Goal: Transaction & Acquisition: Obtain resource

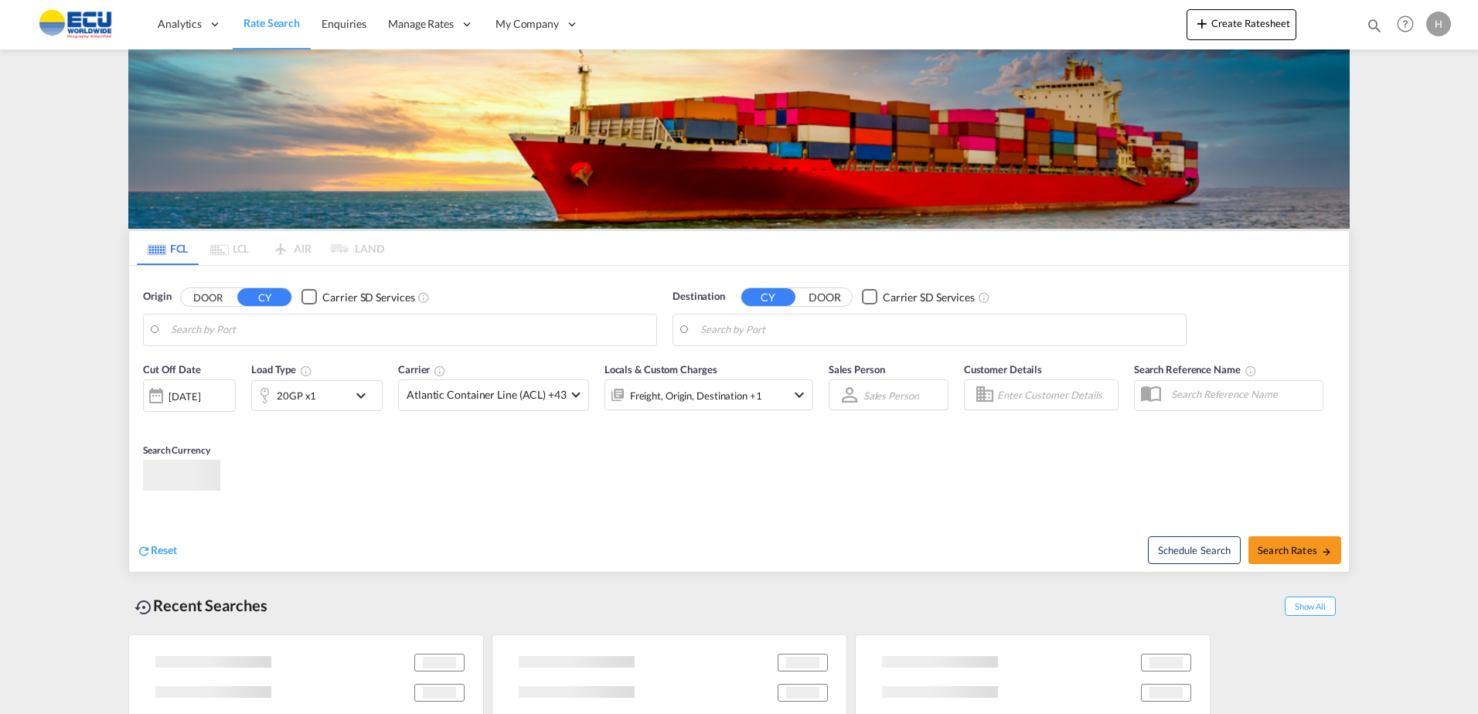
type input "[GEOGRAPHIC_DATA], [GEOGRAPHIC_DATA]"
type input "[GEOGRAPHIC_DATA], [GEOGRAPHIC_DATA], USCLT"
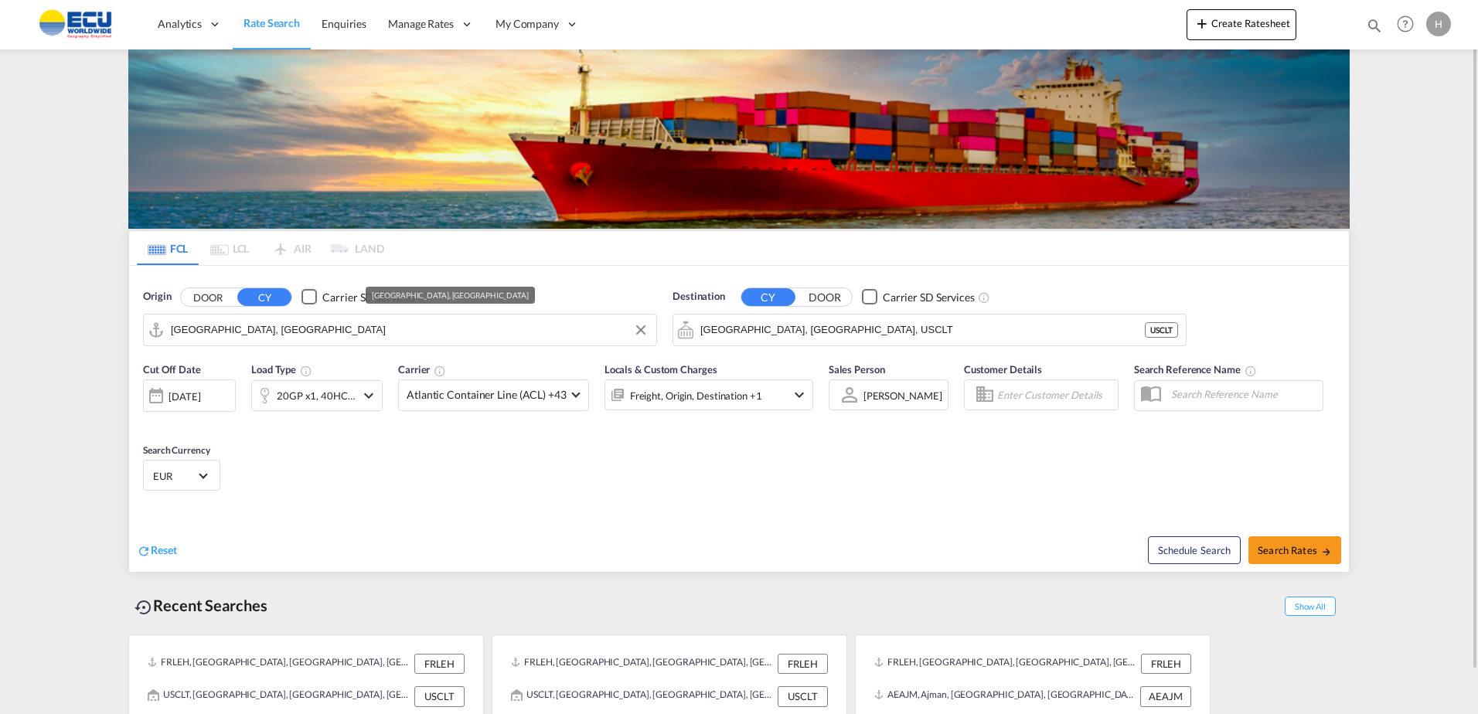
click at [391, 325] on input "[GEOGRAPHIC_DATA], [GEOGRAPHIC_DATA]" at bounding box center [410, 329] width 478 height 23
drag, startPoint x: 407, startPoint y: 321, endPoint x: 196, endPoint y: 320, distance: 210.2
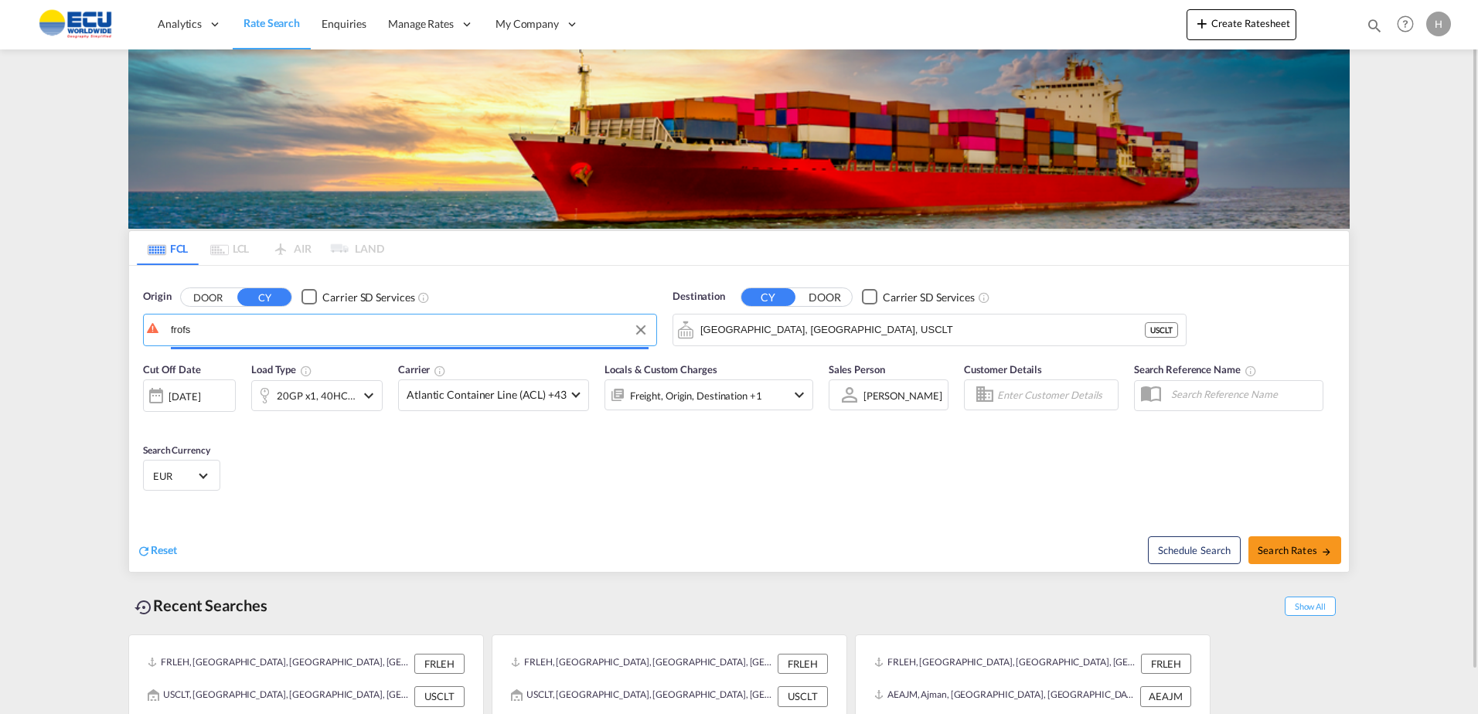
drag, startPoint x: 226, startPoint y: 332, endPoint x: 113, endPoint y: 335, distance: 113.6
click at [113, 335] on md-content "Analytics Reports Dashboard Rate Search Enquiries Manage Rates Contract Rates" at bounding box center [739, 357] width 1478 height 714
type input "s"
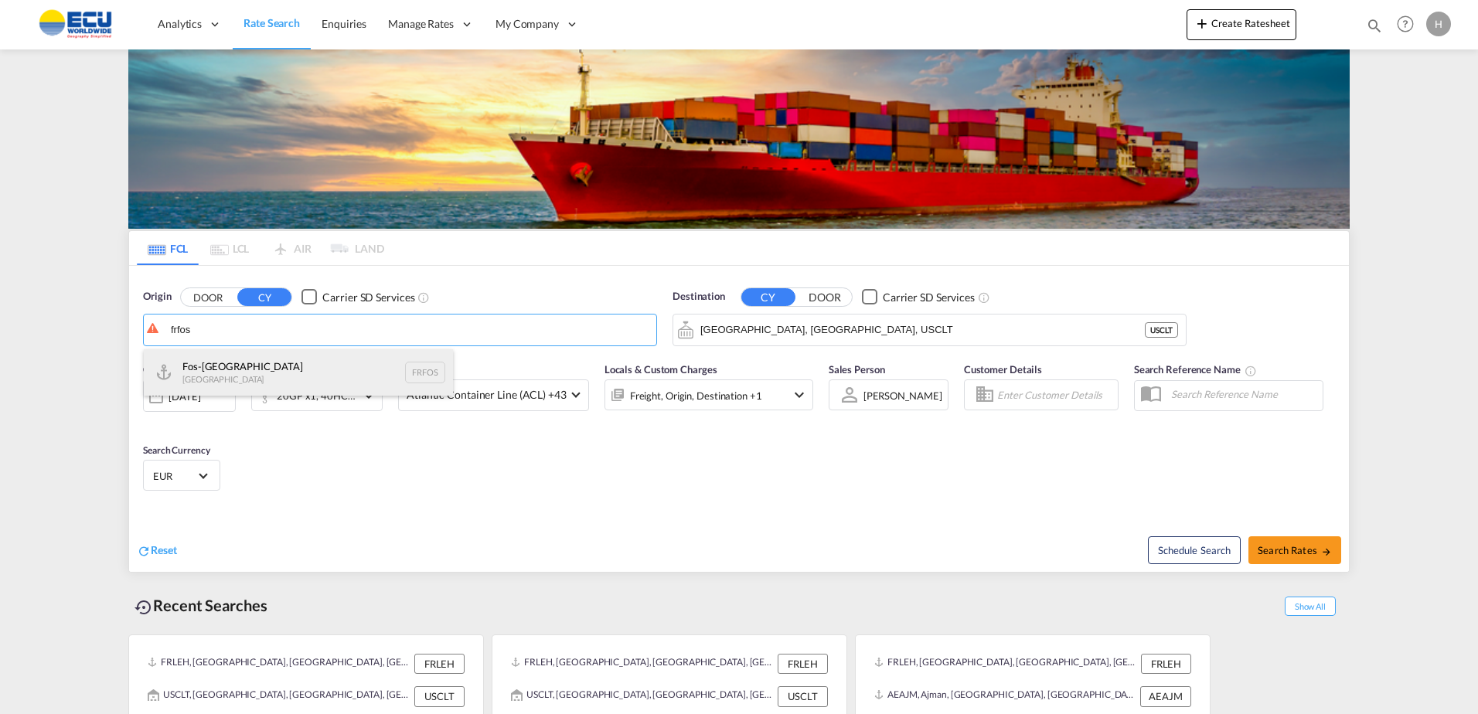
click at [288, 383] on div "Fos-sur-Mer [GEOGRAPHIC_DATA] FRFOS" at bounding box center [298, 372] width 309 height 46
type input "Fos-[GEOGRAPHIC_DATA], [GEOGRAPHIC_DATA]"
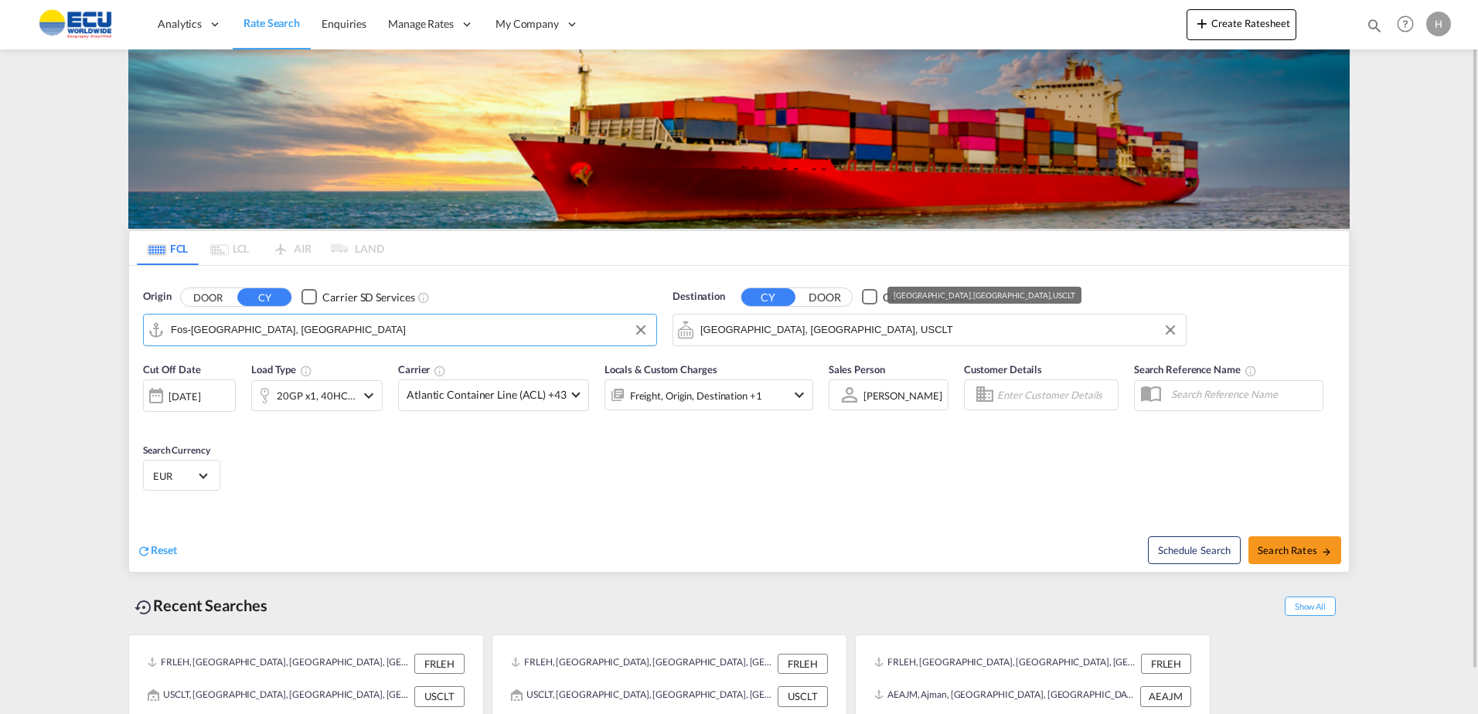
click at [861, 337] on input "[GEOGRAPHIC_DATA], [GEOGRAPHIC_DATA], USCLT" at bounding box center [939, 329] width 478 height 23
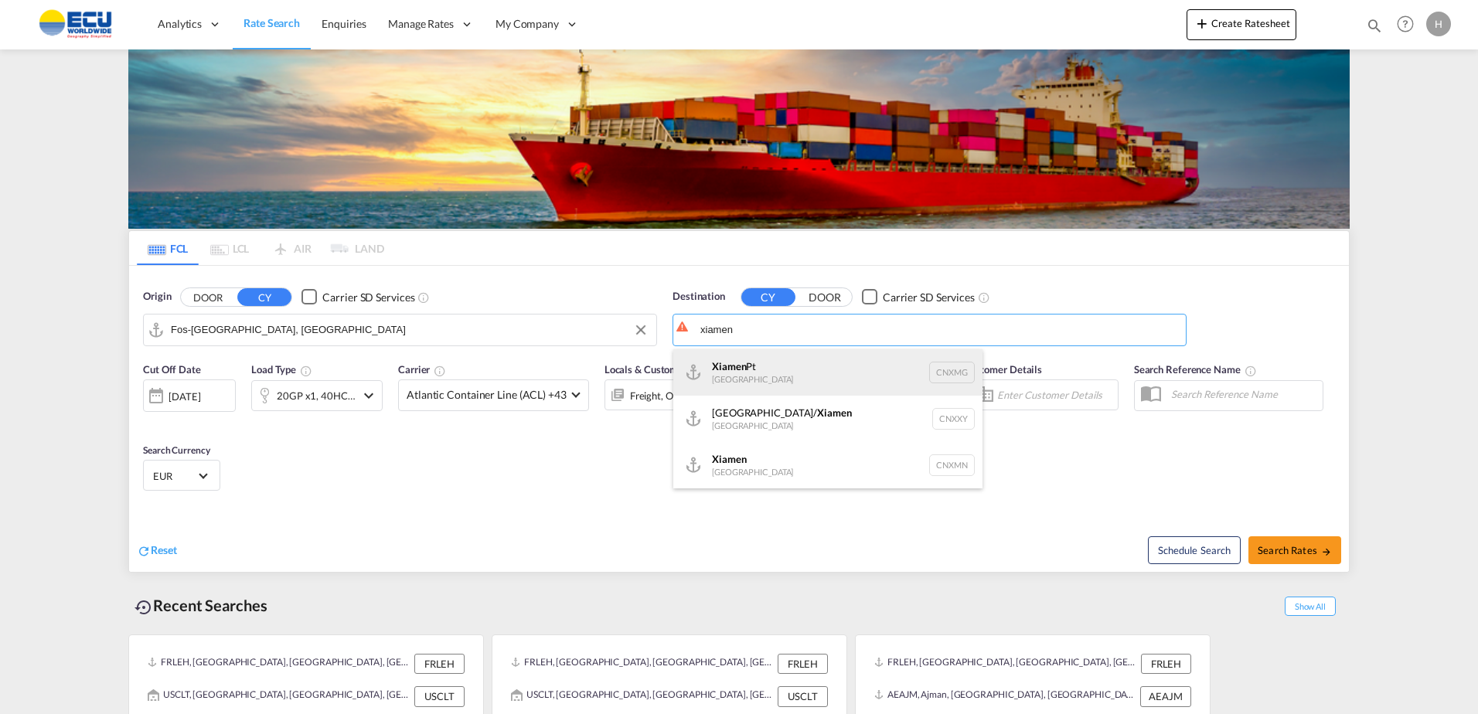
click at [830, 368] on div "Xiamen Pt [GEOGRAPHIC_DATA] CNXMG" at bounding box center [827, 372] width 309 height 46
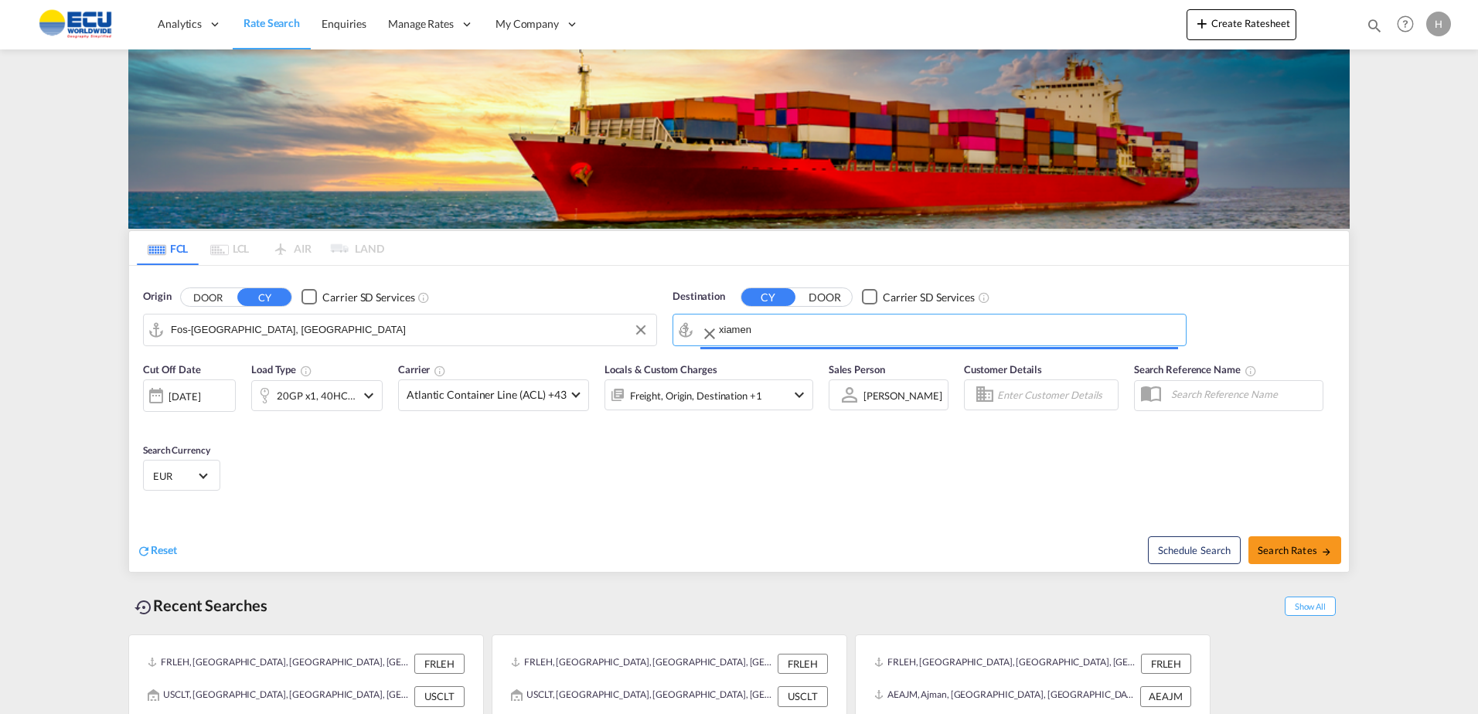
type input "Xiamen Pt, CNXMG"
click at [351, 394] on div "20GP x1, 40HC x1" at bounding box center [316, 396] width 79 height 22
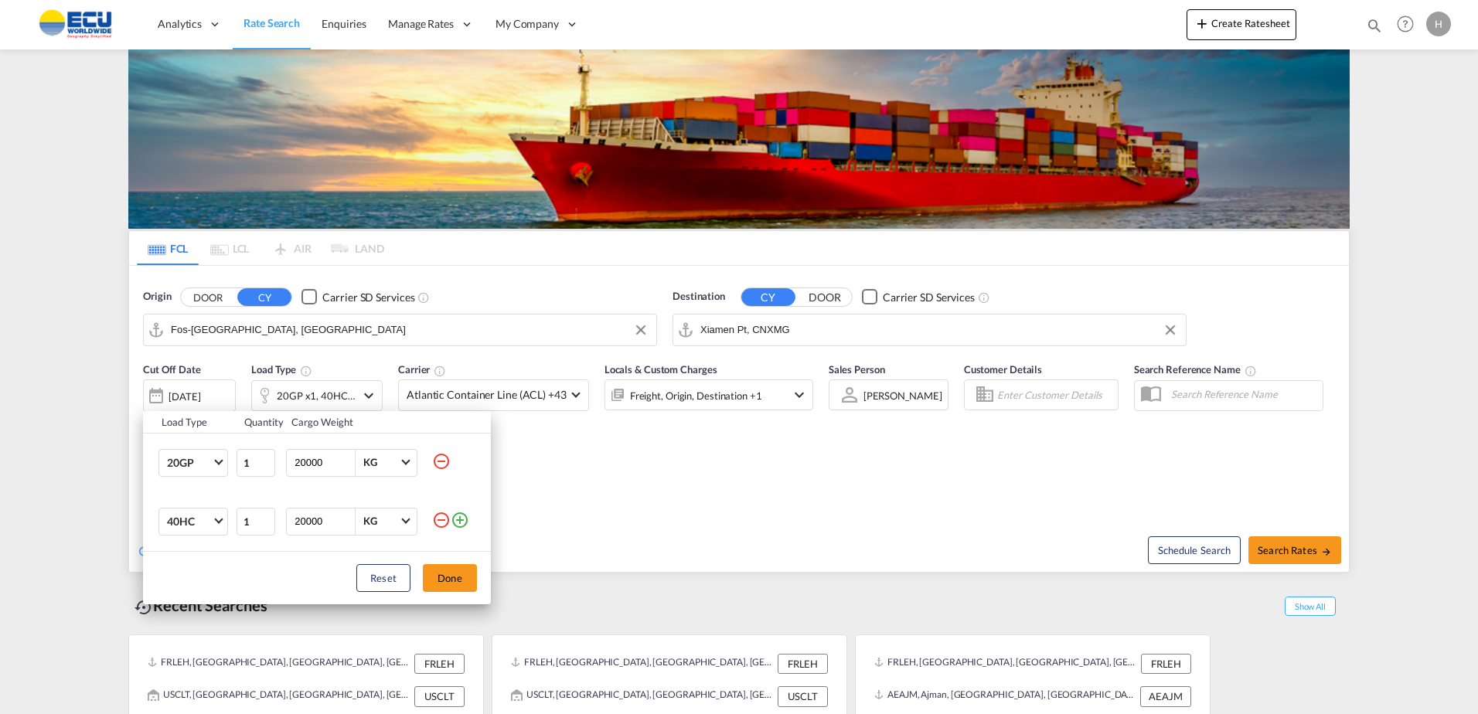
click at [441, 464] on md-icon "icon-minus-circle-outline" at bounding box center [441, 461] width 19 height 19
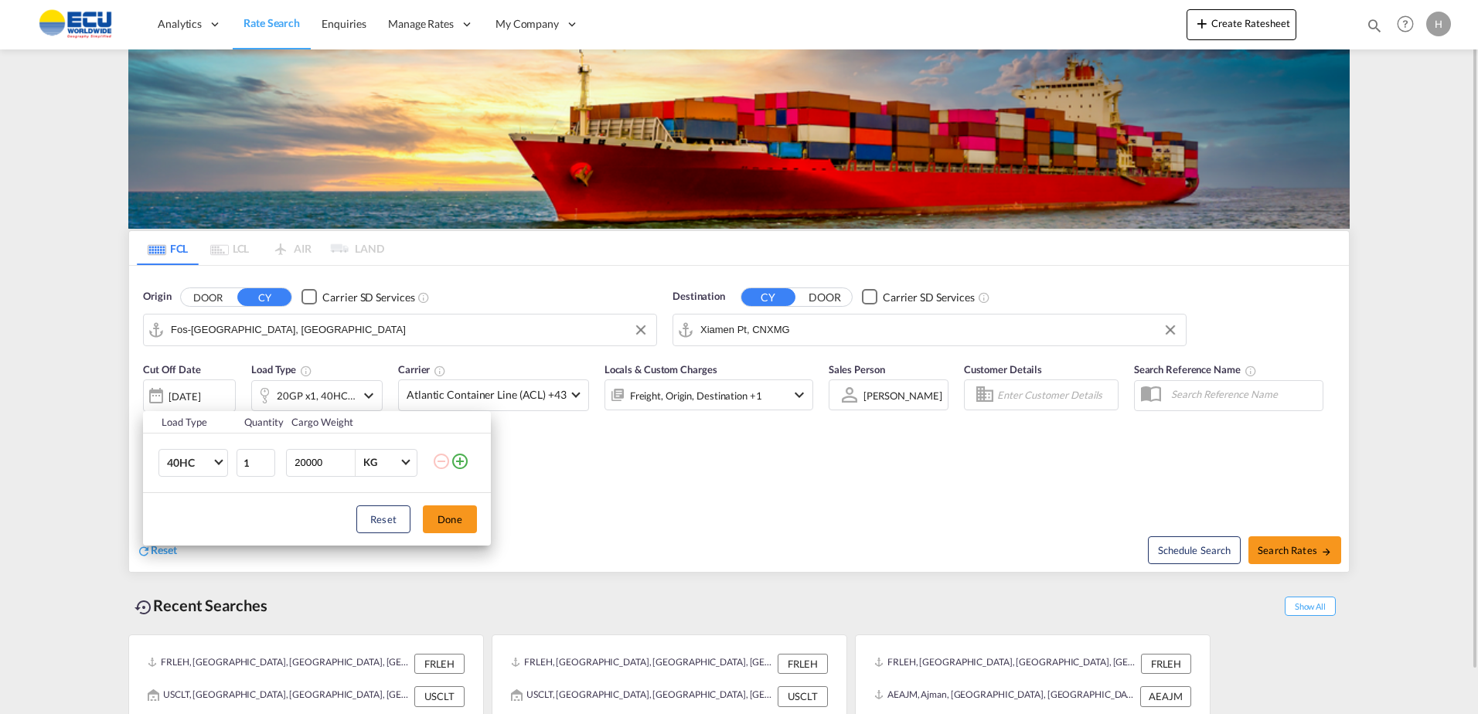
drag, startPoint x: 448, startPoint y: 512, endPoint x: 506, endPoint y: 441, distance: 92.3
click at [450, 512] on button "Done" at bounding box center [450, 519] width 54 height 28
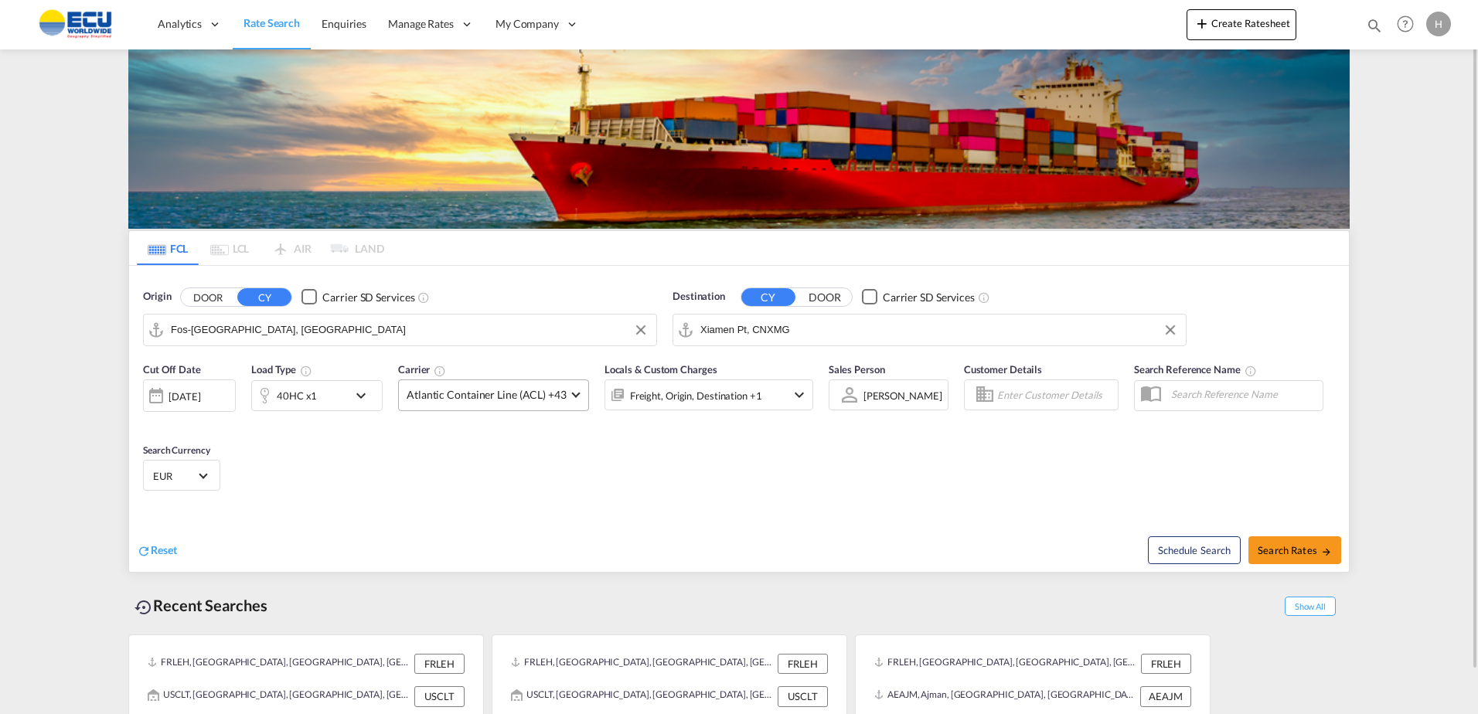
click at [523, 403] on md-select-value "Atlantic Container Line (ACL) +43" at bounding box center [493, 395] width 189 height 30
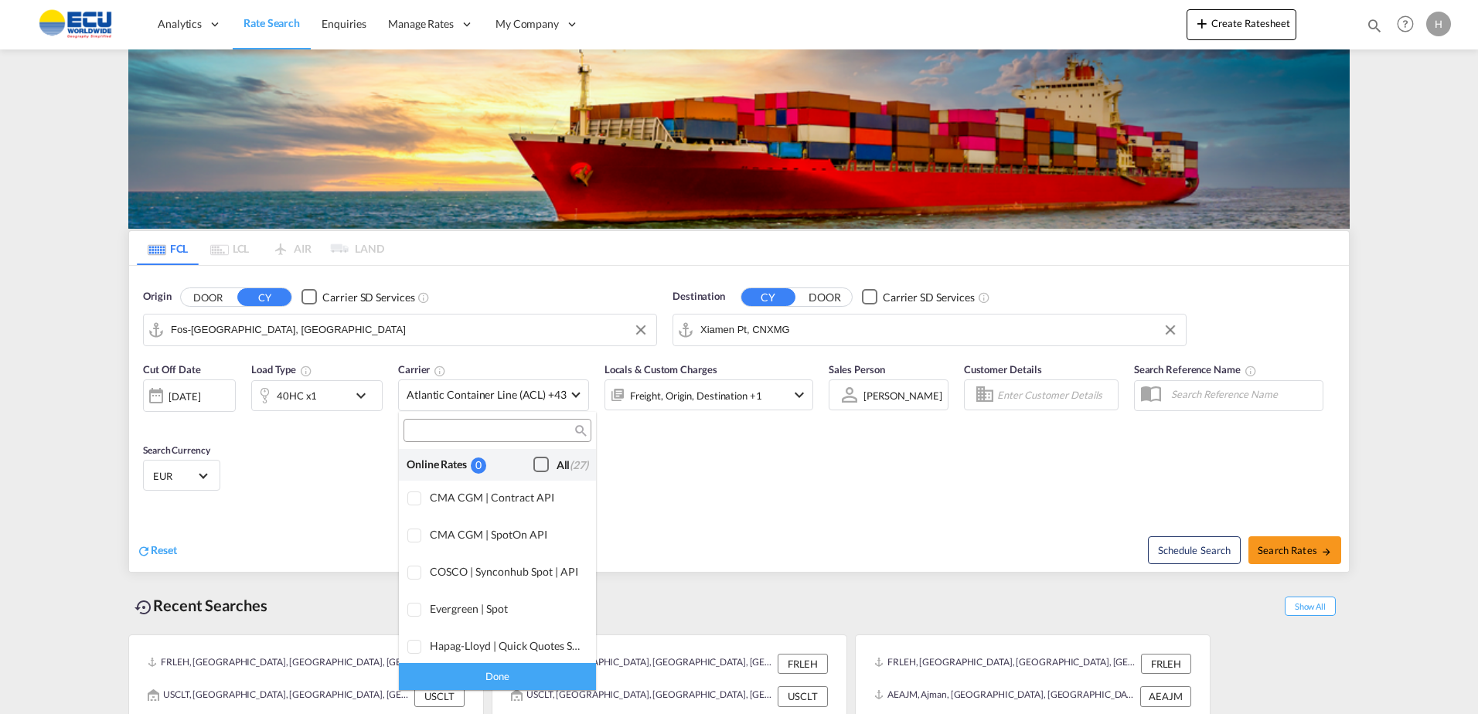
click at [533, 471] on div "Checkbox No Ink" at bounding box center [540, 464] width 15 height 15
drag, startPoint x: 522, startPoint y: 672, endPoint x: 623, endPoint y: 569, distance: 143.7
click at [524, 672] on div "Done" at bounding box center [497, 676] width 197 height 27
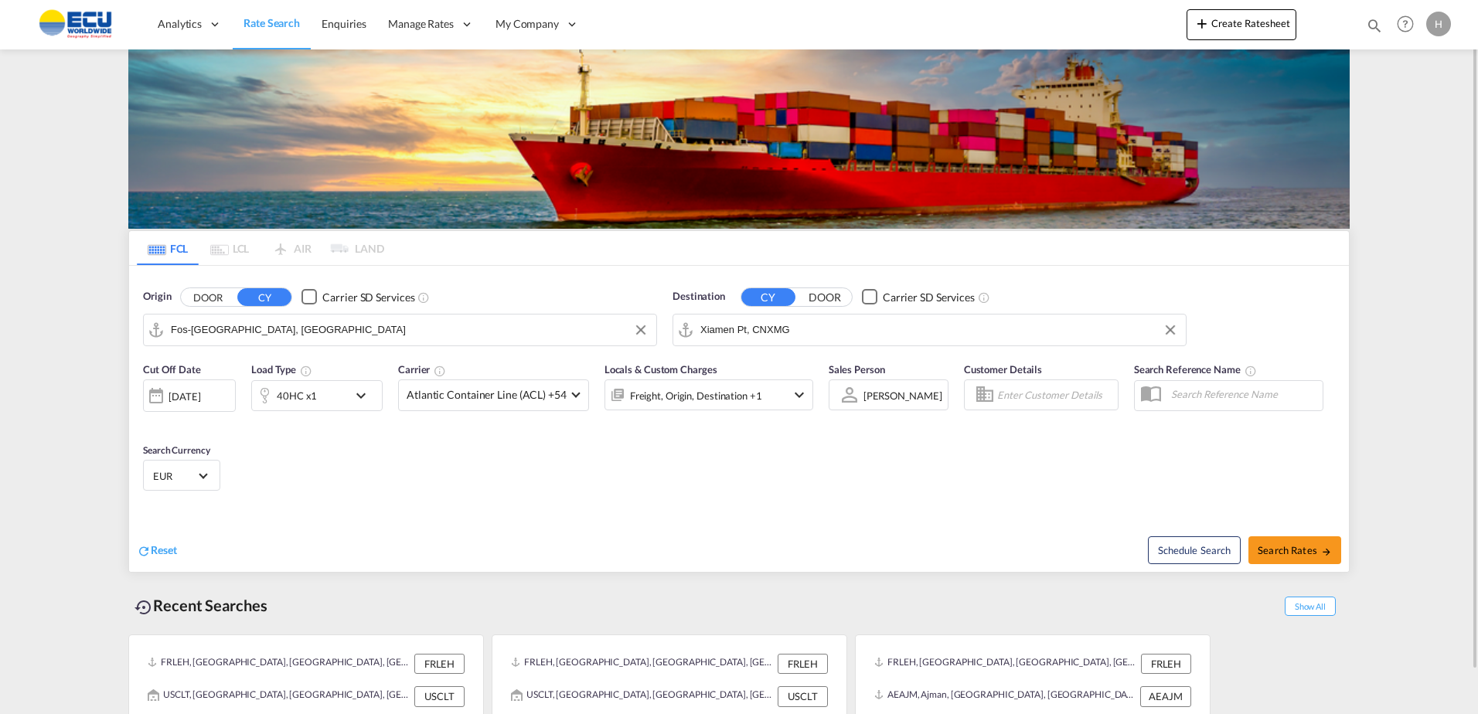
click at [736, 401] on div "Freight, Origin, Destination +1" at bounding box center [696, 396] width 132 height 22
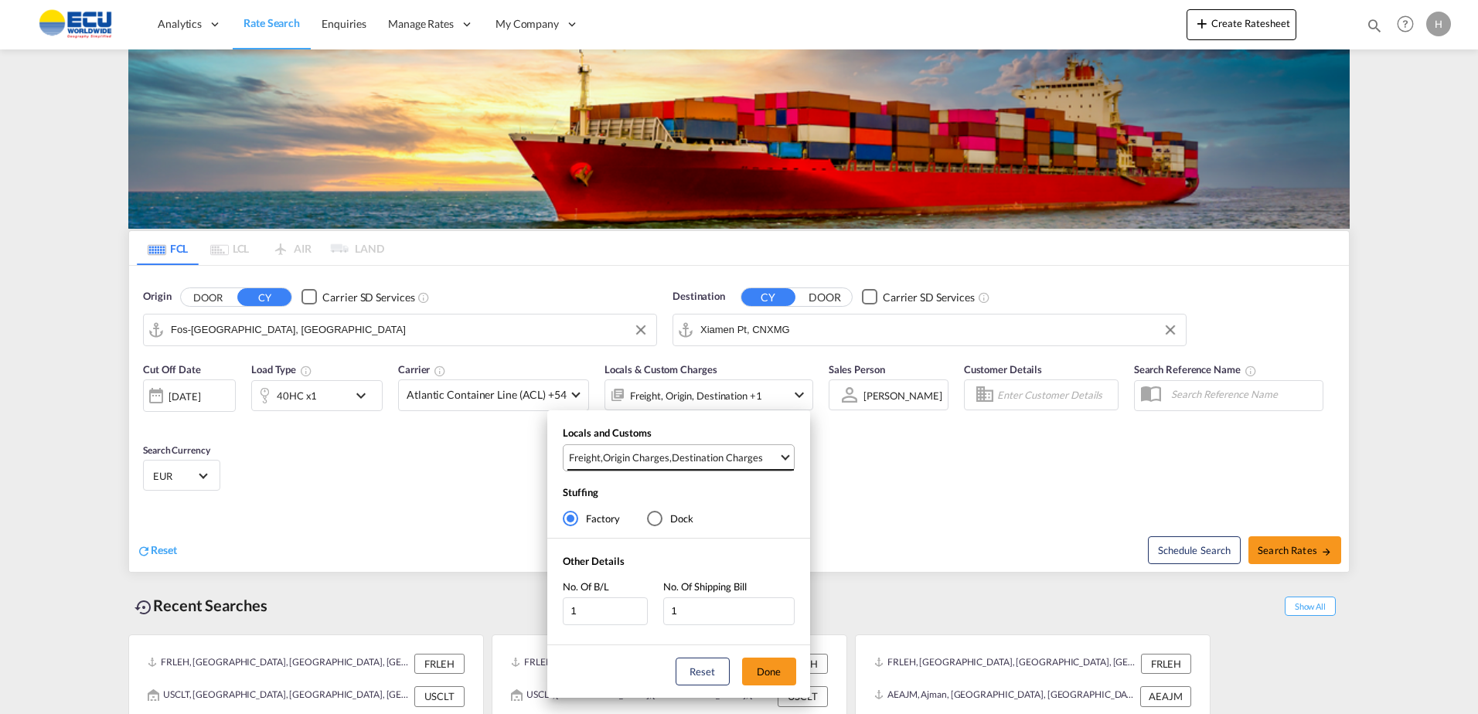
drag, startPoint x: 723, startPoint y: 454, endPoint x: 729, endPoint y: 461, distance: 9.9
click at [723, 454] on div "Destination Charges" at bounding box center [717, 458] width 91 height 14
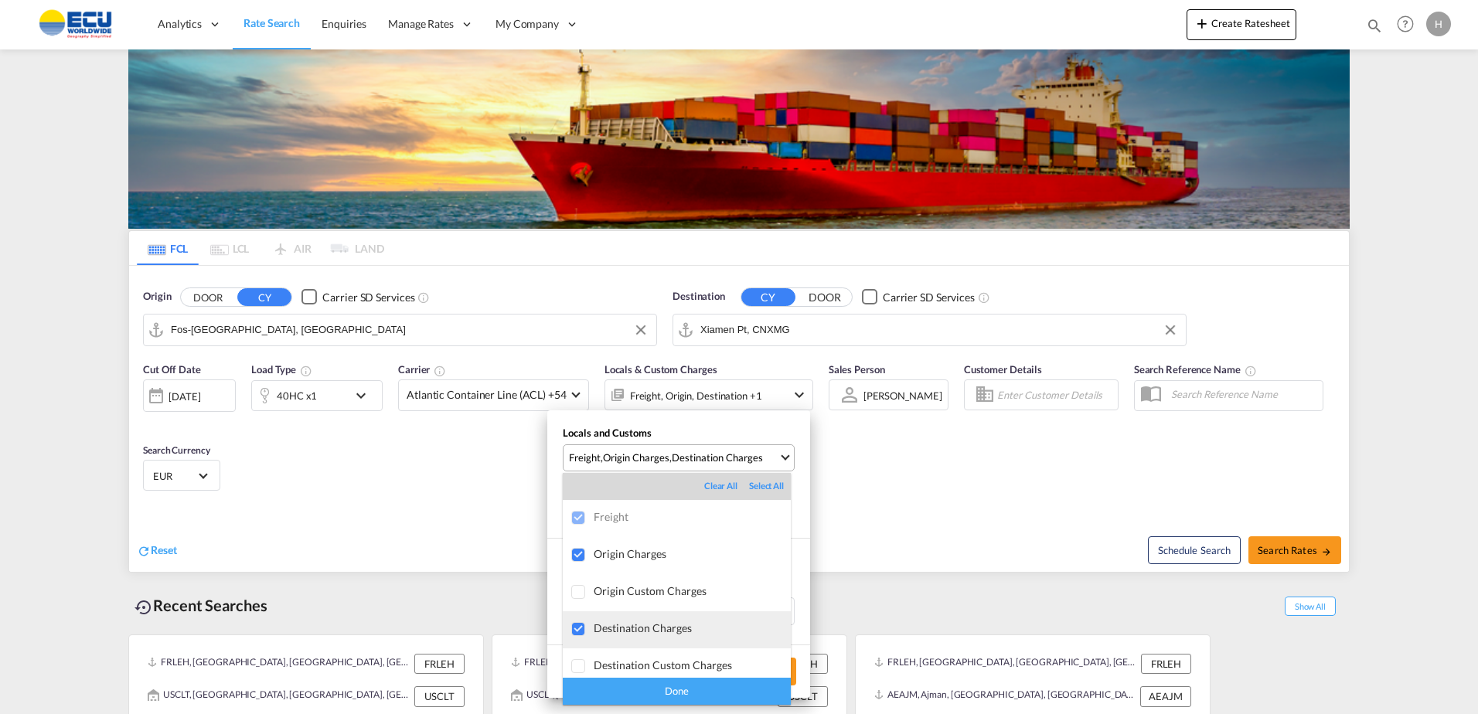
click at [657, 630] on div "Destination Charges" at bounding box center [692, 627] width 197 height 13
click at [685, 683] on div "Done" at bounding box center [677, 691] width 228 height 27
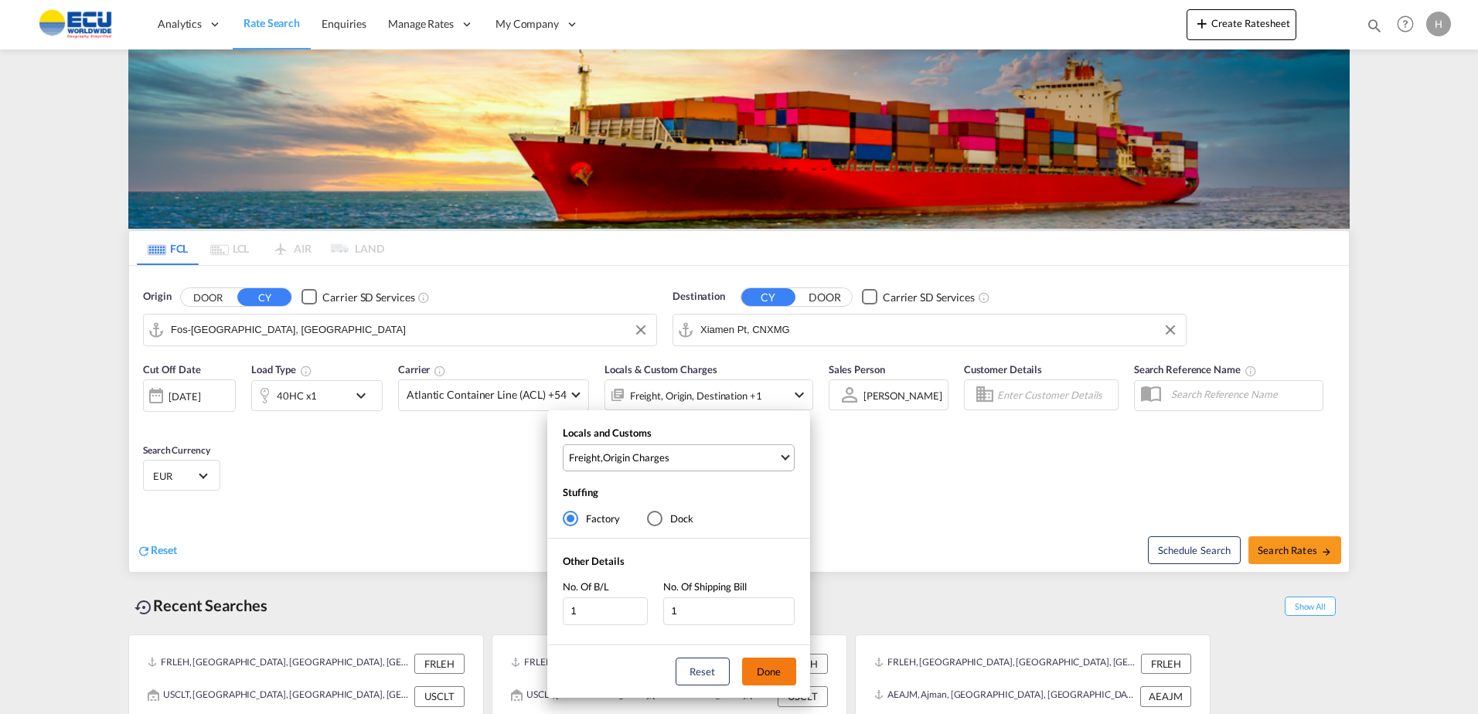
click at [772, 675] on button "Done" at bounding box center [769, 672] width 54 height 28
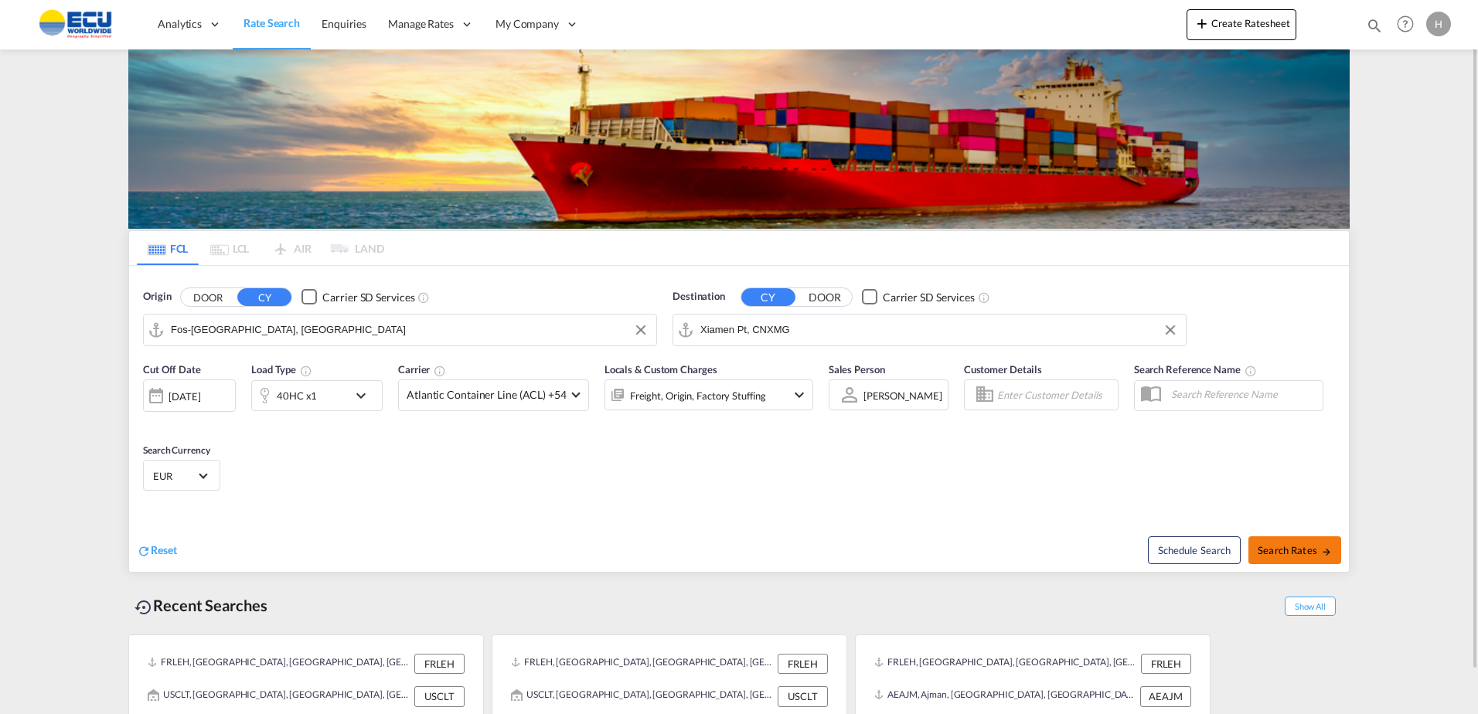
click at [1298, 543] on button "Search Rates" at bounding box center [1294, 550] width 93 height 28
type input "FRFOS to CNXMG / [DATE]"
